Goal: Task Accomplishment & Management: Use online tool/utility

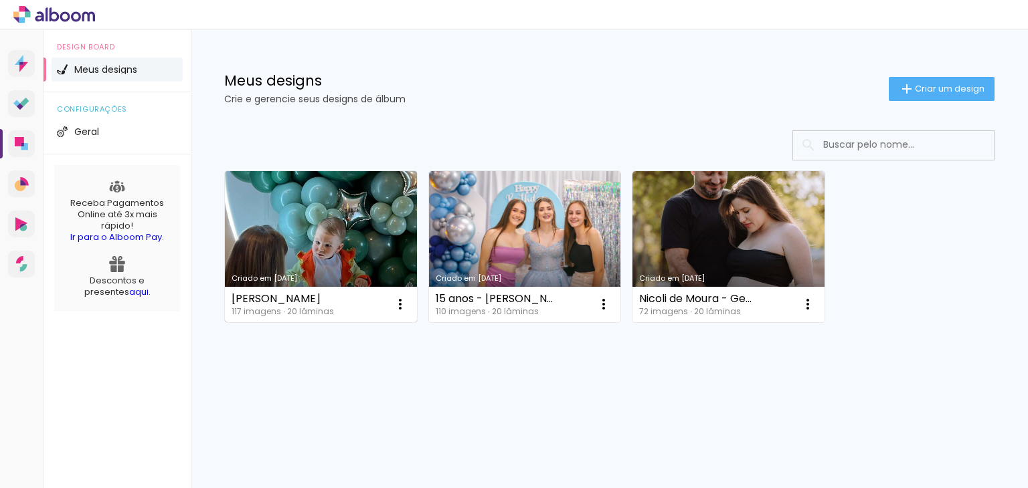
click at [343, 241] on link "Criado em [DATE]" at bounding box center [321, 246] width 192 height 151
